Goal: Task Accomplishment & Management: Use online tool/utility

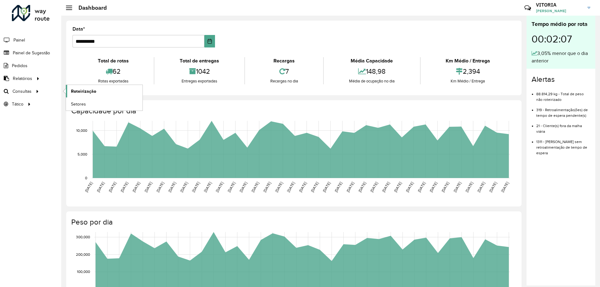
click at [88, 92] on span "Roteirização" at bounding box center [83, 91] width 25 height 7
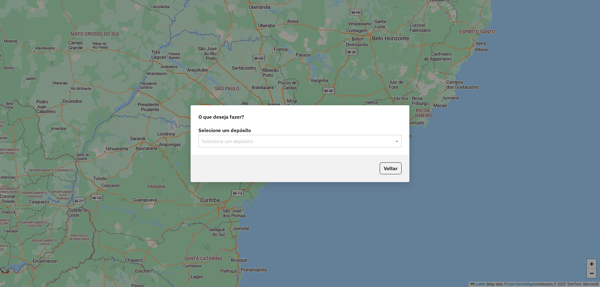
click at [223, 149] on div "Selecione um depósito Selecione um depósito" at bounding box center [300, 140] width 218 height 29
click at [228, 142] on input "text" at bounding box center [294, 142] width 184 height 8
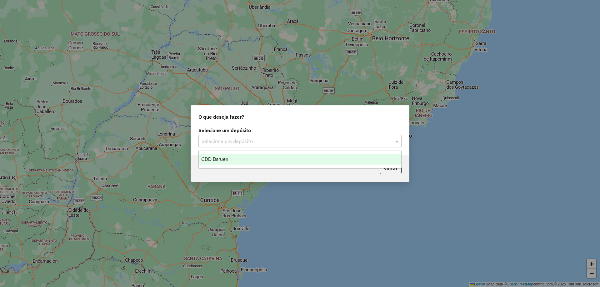
click at [222, 155] on div "CDD Barueri" at bounding box center [300, 159] width 203 height 11
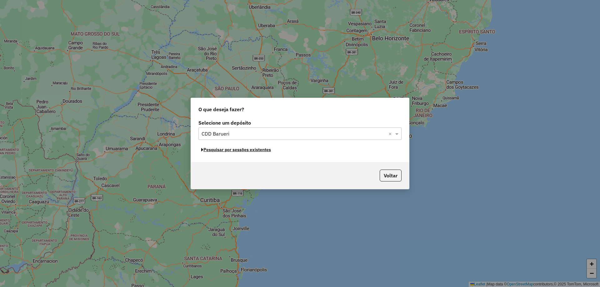
click at [259, 152] on button "Pesquisar por sessões existentes" at bounding box center [235, 150] width 75 height 10
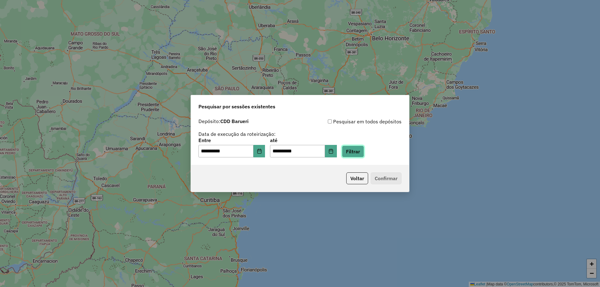
click at [364, 153] on button "Filtrar" at bounding box center [353, 152] width 22 height 12
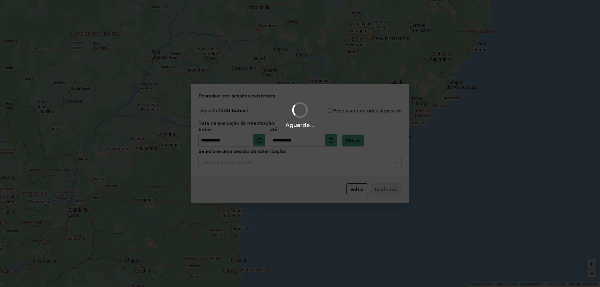
click at [282, 165] on hb-app "**********" at bounding box center [300, 143] width 600 height 287
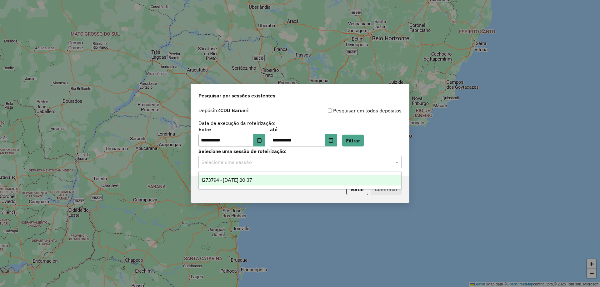
click at [277, 165] on input "text" at bounding box center [294, 163] width 184 height 8
click at [243, 181] on span "1273794 - 11/09/2025 20:37" at bounding box center [226, 180] width 51 height 5
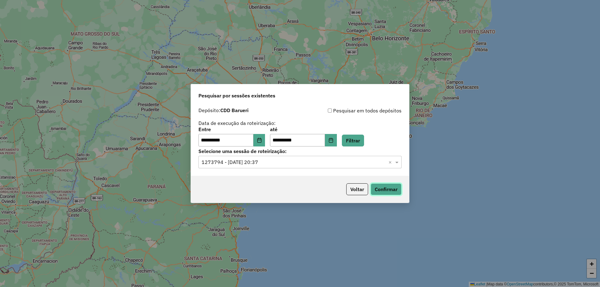
click at [390, 187] on button "Confirmar" at bounding box center [386, 189] width 31 height 12
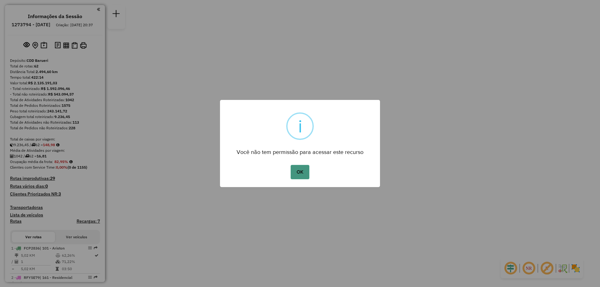
click at [300, 167] on button "OK" at bounding box center [300, 172] width 18 height 14
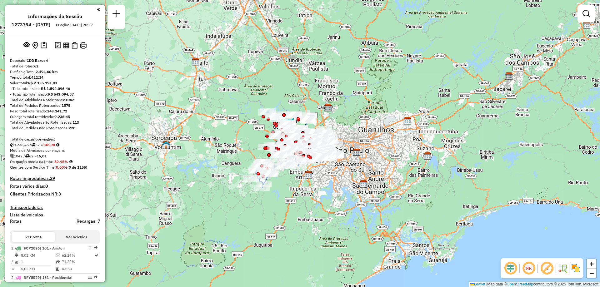
click at [530, 271] on em at bounding box center [528, 268] width 15 height 15
click at [575, 269] on img at bounding box center [576, 269] width 10 height 10
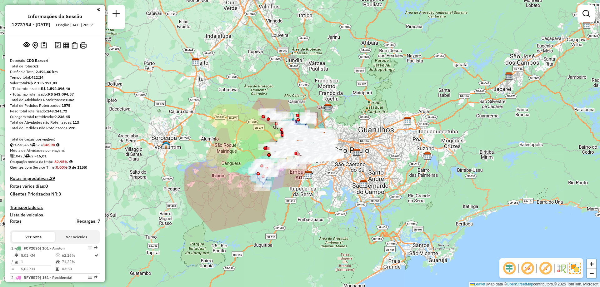
scroll to position [175, 0]
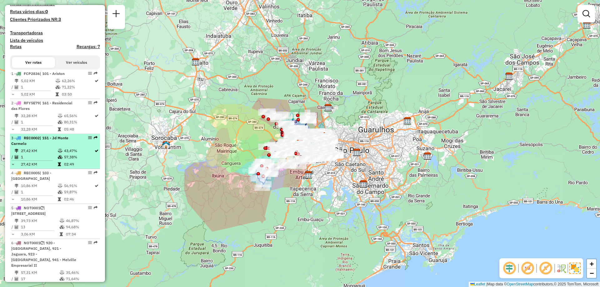
select select "**********"
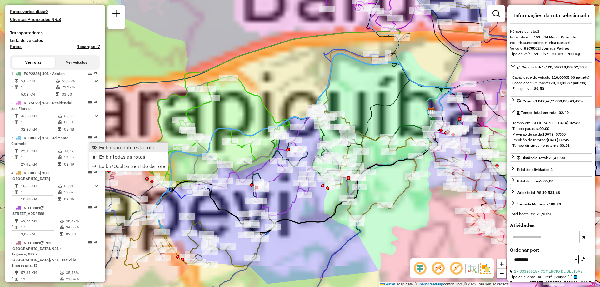
click at [103, 148] on span "Exibir somente esta rota" at bounding box center [127, 147] width 56 height 5
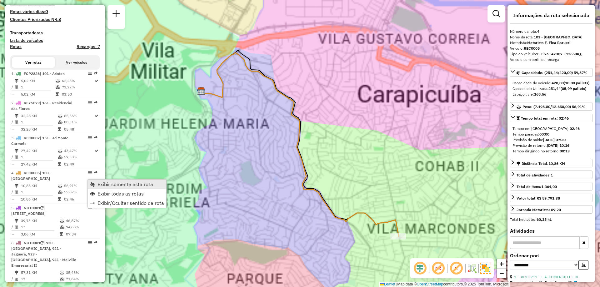
click at [103, 183] on span "Exibir somente esta rota" at bounding box center [126, 184] width 56 height 5
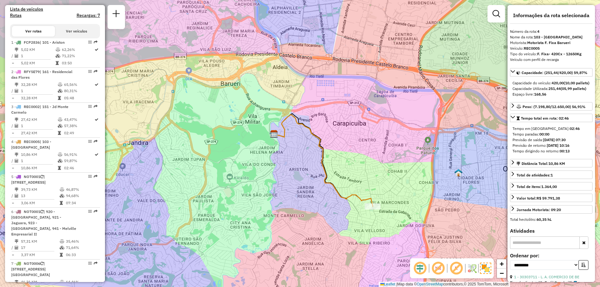
scroll to position [2420, 0]
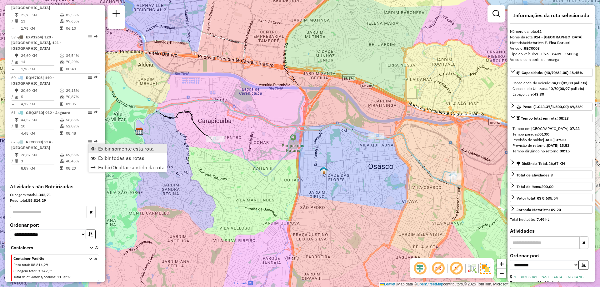
click at [100, 147] on span "Exibir somente esta rota" at bounding box center [126, 148] width 56 height 5
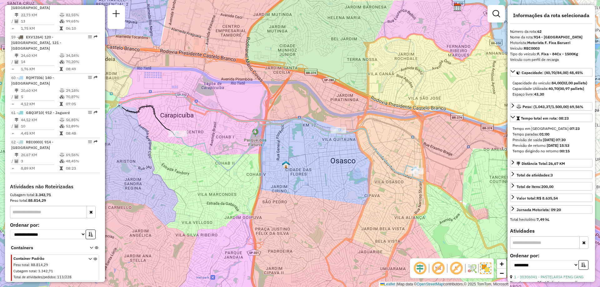
scroll to position [245, 0]
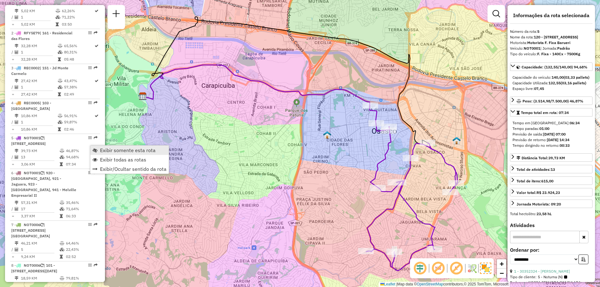
click at [96, 148] on span "Exibir somente esta rota" at bounding box center [95, 150] width 5 height 5
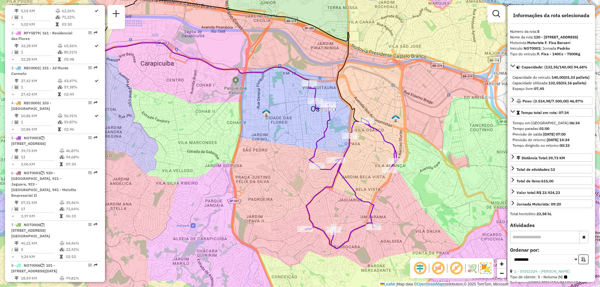
drag, startPoint x: 315, startPoint y: 181, endPoint x: 254, endPoint y: 159, distance: 64.9
click at [254, 159] on div "Janela de atendimento Grade de atendimento Capacidade Transportadoras Veículos …" at bounding box center [300, 143] width 600 height 287
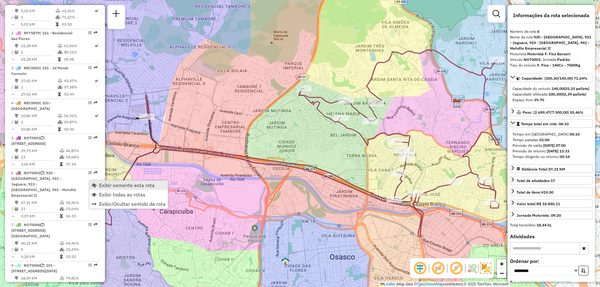
click at [98, 183] on link "Exibir somente esta rota" at bounding box center [128, 185] width 78 height 9
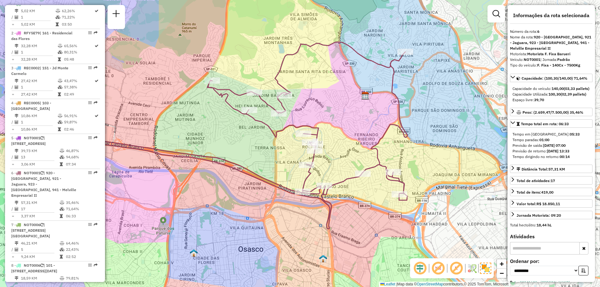
drag, startPoint x: 249, startPoint y: 173, endPoint x: 158, endPoint y: 165, distance: 91.9
click at [158, 165] on div "Janela de atendimento Grade de atendimento Capacidade Transportadoras Veículos …" at bounding box center [300, 143] width 600 height 287
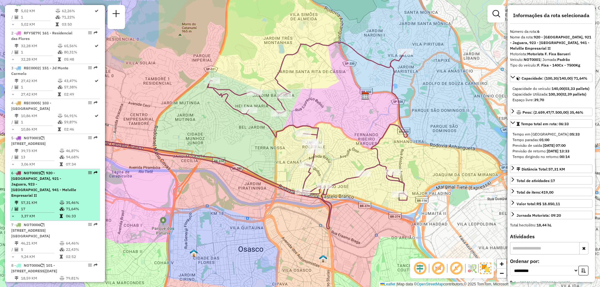
scroll to position [276, 0]
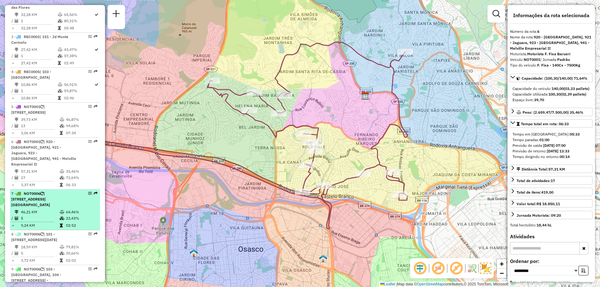
drag, startPoint x: 90, startPoint y: 192, endPoint x: 87, endPoint y: 194, distance: 3.8
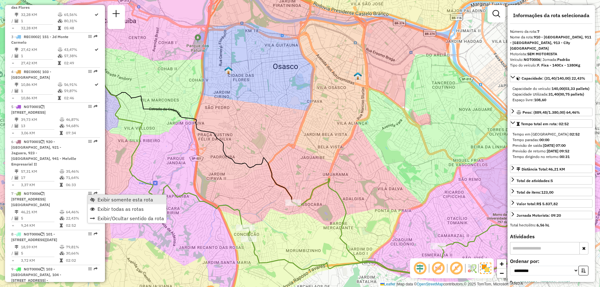
click at [94, 196] on link "Exibir somente esta rota" at bounding box center [127, 199] width 78 height 9
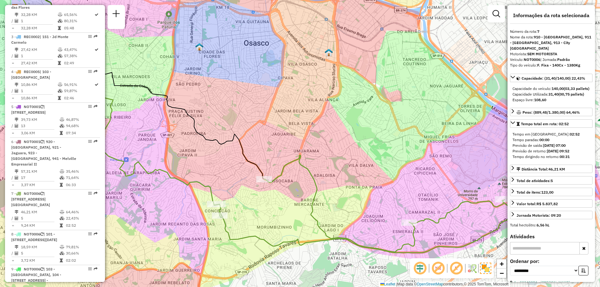
drag, startPoint x: 339, startPoint y: 209, endPoint x: 243, endPoint y: 138, distance: 119.2
click at [243, 138] on div "Janela de atendimento Grade de atendimento Capacidade Transportadoras Veículos …" at bounding box center [300, 143] width 600 height 287
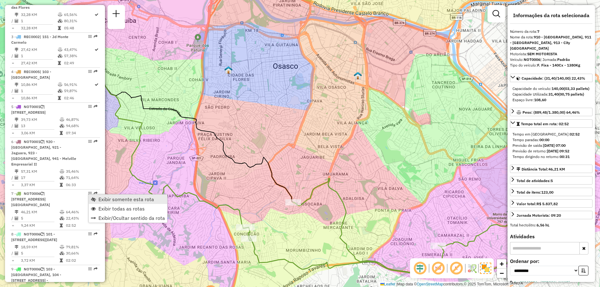
click at [106, 198] on span "Exibir somente esta rota" at bounding box center [126, 199] width 56 height 5
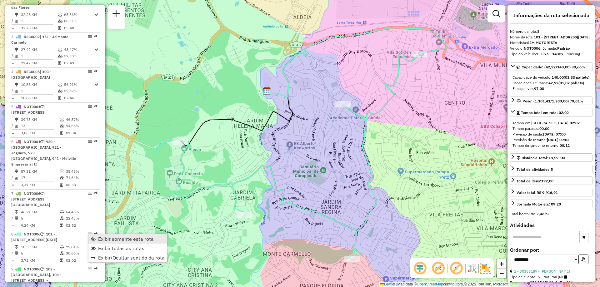
click at [111, 238] on span "Exibir somente esta rota" at bounding box center [126, 239] width 56 height 5
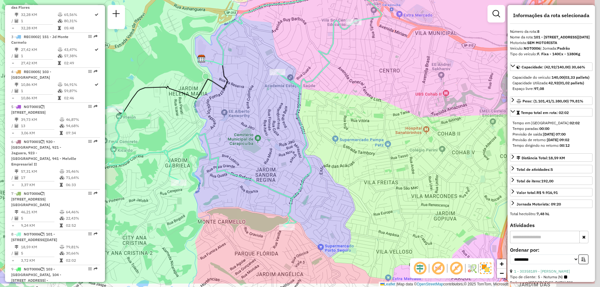
drag, startPoint x: 318, startPoint y: 180, endPoint x: 253, endPoint y: 148, distance: 72.8
click at [253, 148] on div "Janela de atendimento Grade de atendimento Capacidade Transportadoras Veículos …" at bounding box center [300, 143] width 600 height 287
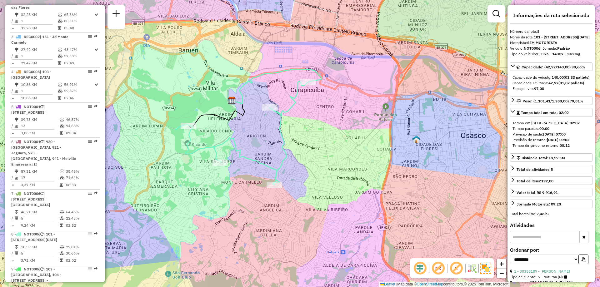
drag, startPoint x: 246, startPoint y: 150, endPoint x: 257, endPoint y: 144, distance: 12.5
click at [257, 144] on div "Janela de atendimento Grade de atendimento Capacidade Transportadoras Veículos …" at bounding box center [300, 143] width 600 height 287
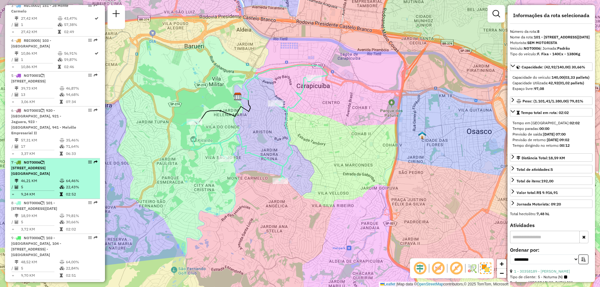
scroll to position [339, 0]
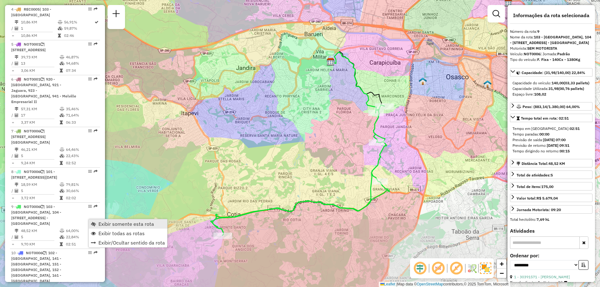
click at [106, 222] on span "Exibir somente esta rota" at bounding box center [126, 224] width 56 height 5
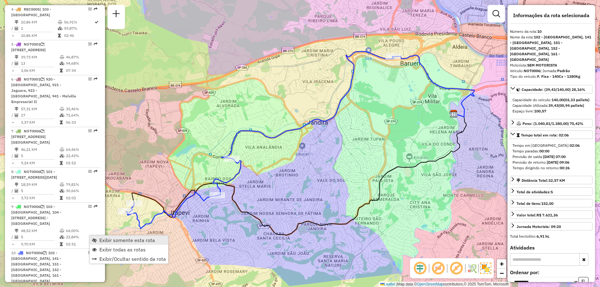
click at [132, 243] on link "Exibir somente esta rota" at bounding box center [129, 240] width 78 height 9
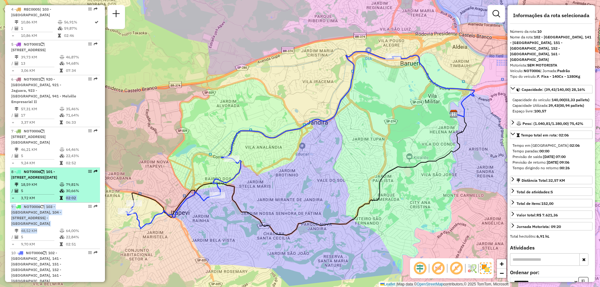
drag, startPoint x: 61, startPoint y: 232, endPoint x: 64, endPoint y: 208, distance: 23.7
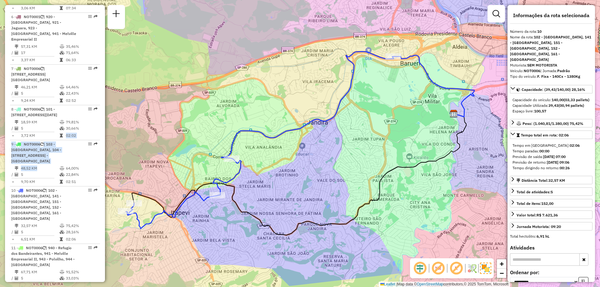
scroll to position [495, 0]
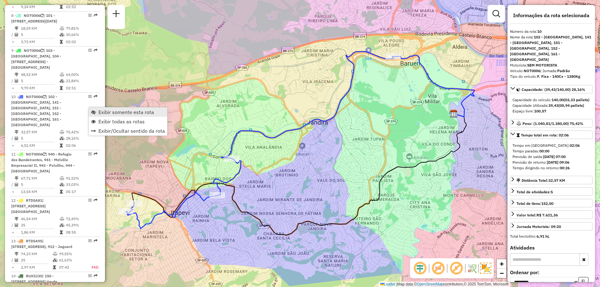
click at [103, 113] on span "Exibir somente esta rota" at bounding box center [126, 112] width 56 height 5
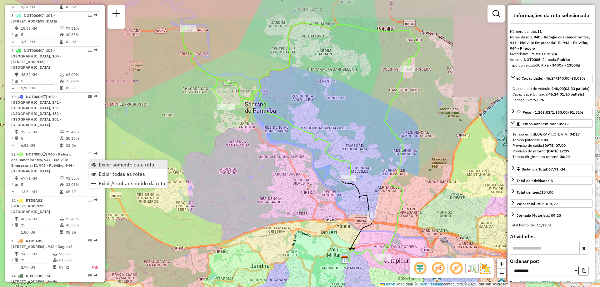
click at [92, 163] on span "Exibir somente esta rota" at bounding box center [93, 164] width 5 height 5
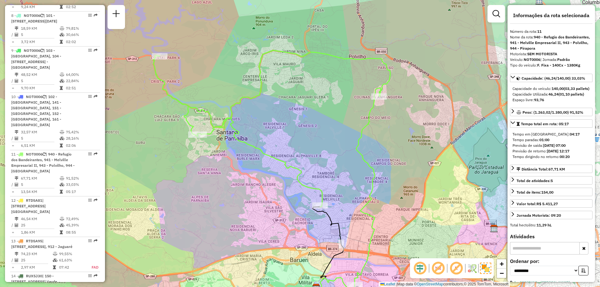
drag, startPoint x: 288, startPoint y: 162, endPoint x: 260, endPoint y: 190, distance: 39.8
click at [260, 190] on div "Janela de atendimento Grade de atendimento Capacidade Transportadoras Veículos …" at bounding box center [300, 143] width 600 height 287
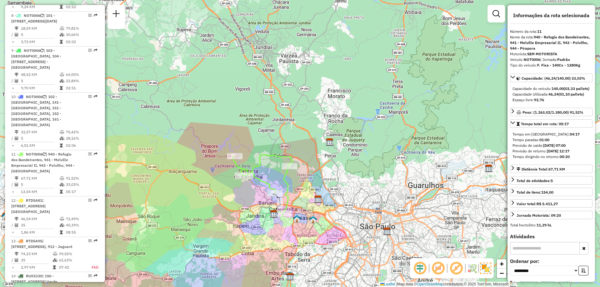
drag, startPoint x: 247, startPoint y: 193, endPoint x: 219, endPoint y: 169, distance: 36.3
click at [221, 171] on div "Rota 11 - Placa NOT0006 30314375 - RENATO TEXEIRA DE JESUS Rota 11 - Placa NOT0…" at bounding box center [300, 143] width 600 height 287
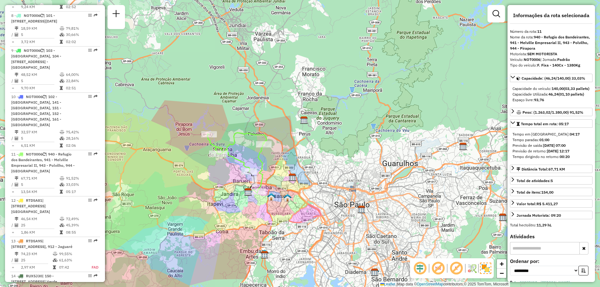
click at [217, 167] on div "Janela de atendimento Grade de atendimento Capacidade Transportadoras Veículos …" at bounding box center [300, 143] width 600 height 287
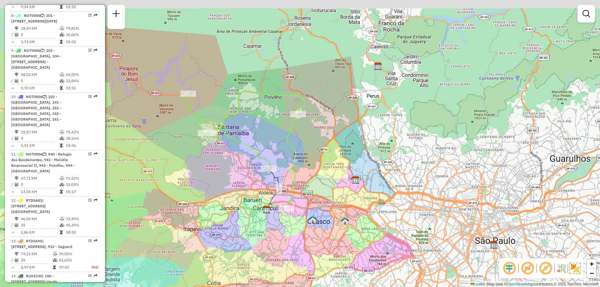
drag, startPoint x: 203, startPoint y: 152, endPoint x: 238, endPoint y: 186, distance: 49.5
click at [238, 186] on div "Janela de atendimento Grade de atendimento Capacidade Transportadoras Veículos …" at bounding box center [300, 143] width 600 height 287
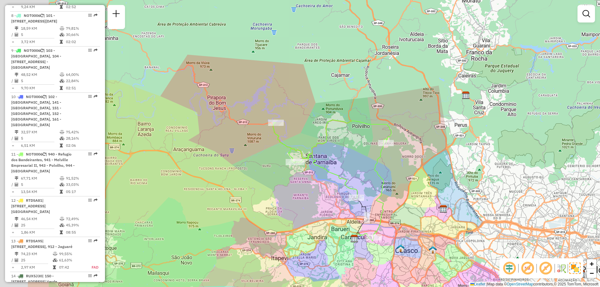
drag, startPoint x: 199, startPoint y: 176, endPoint x: 280, endPoint y: 200, distance: 84.0
click at [280, 200] on div "Janela de atendimento Grade de atendimento Capacidade Transportadoras Veículos …" at bounding box center [300, 143] width 600 height 287
click at [239, 91] on div "Janela de atendimento Grade de atendimento Capacidade Transportadoras Veículos …" at bounding box center [300, 143] width 600 height 287
